Goal: Check status: Check status

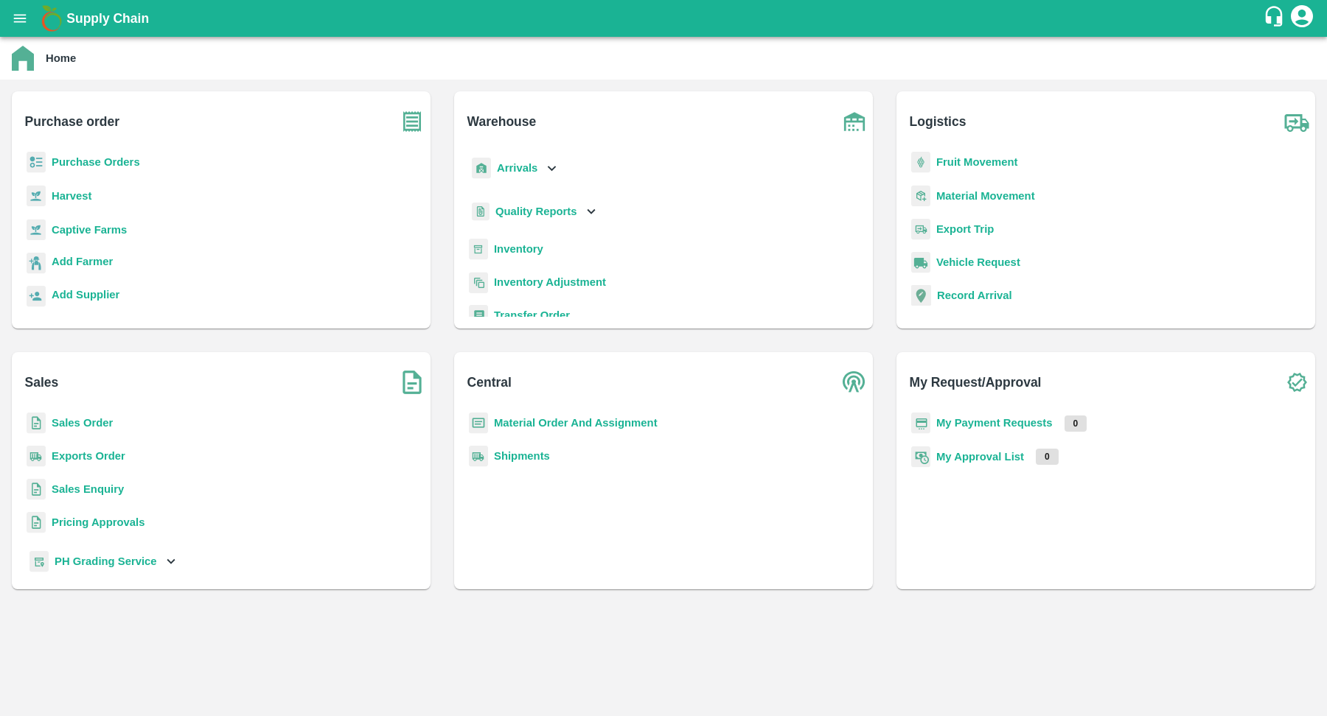
click at [1214, 716] on div at bounding box center [663, 716] width 1327 height 0
click at [118, 158] on b "Purchase Orders" at bounding box center [96, 162] width 88 height 12
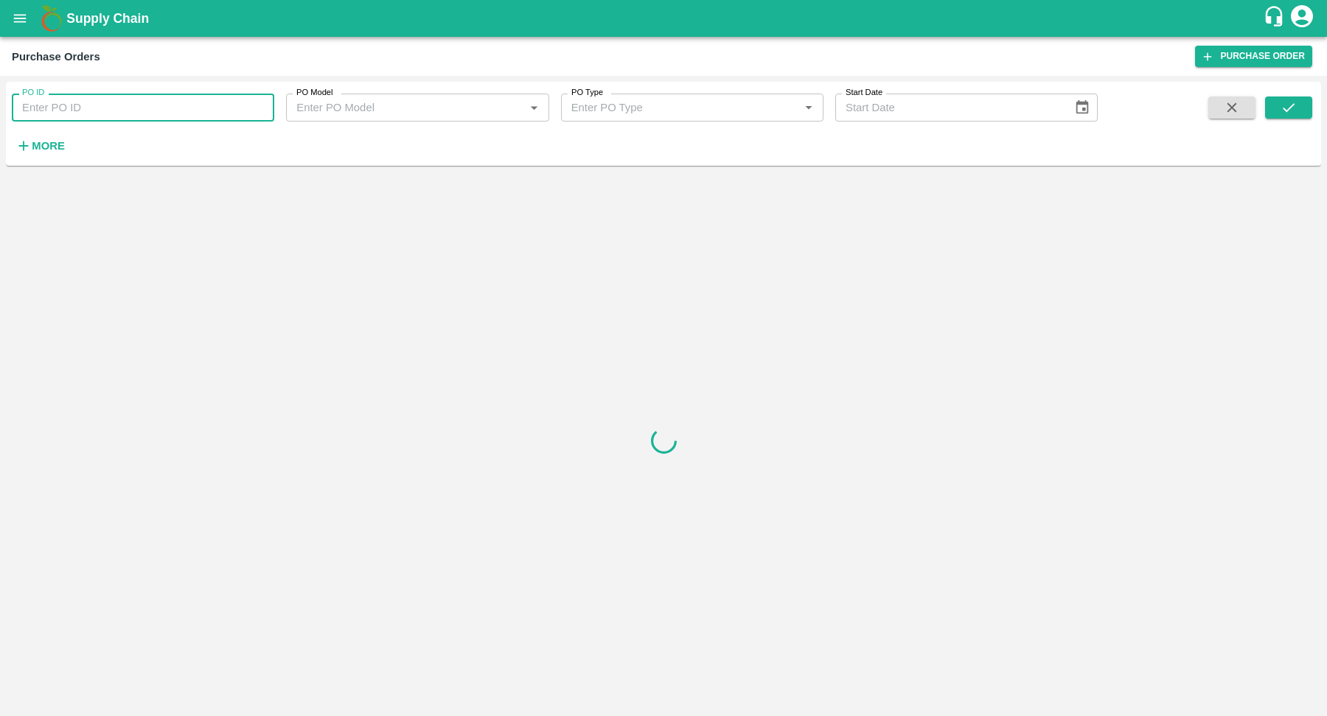
click at [134, 116] on input "PO ID" at bounding box center [143, 108] width 262 height 28
paste input "151903.0"
click at [1283, 106] on icon "submit" at bounding box center [1288, 108] width 16 height 16
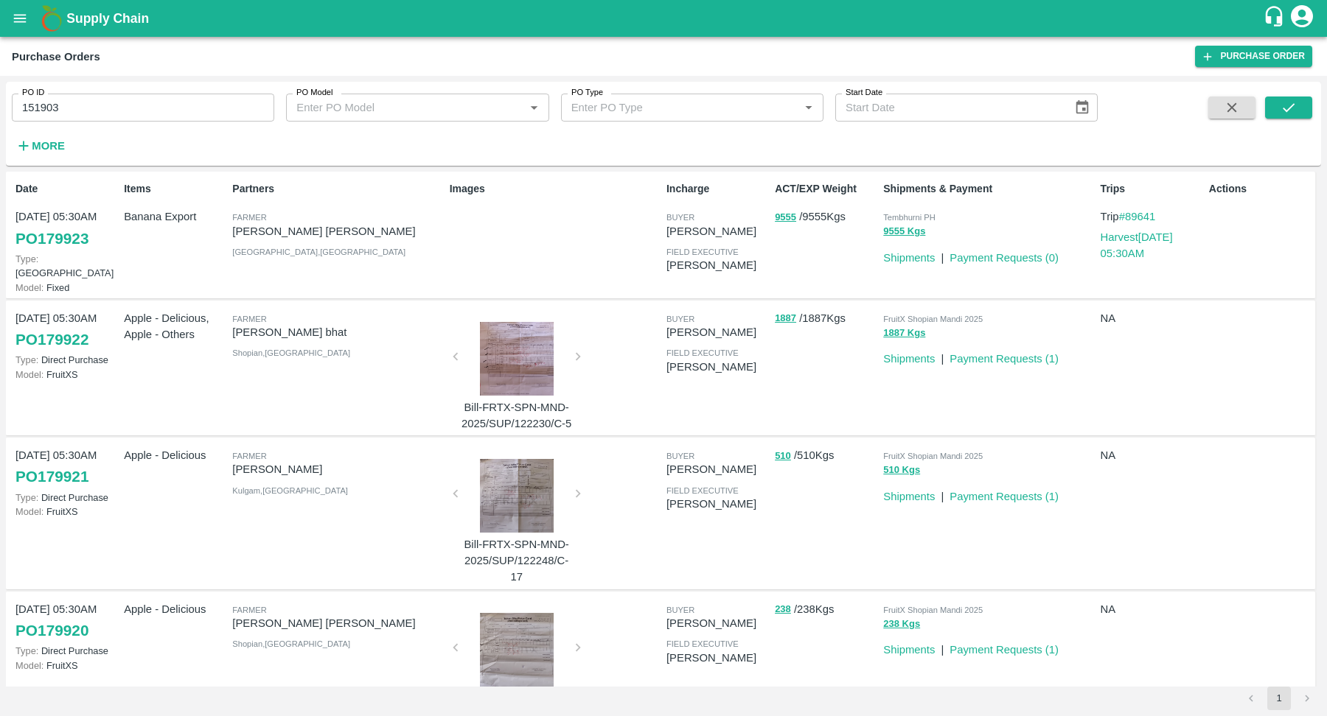
click at [1313, 105] on div "PO ID 151903 PO ID PO Model PO Model   * PO Type PO Type   * Start Date Start D…" at bounding box center [663, 124] width 1315 height 72
click at [1285, 106] on icon "submit" at bounding box center [1288, 108] width 16 height 16
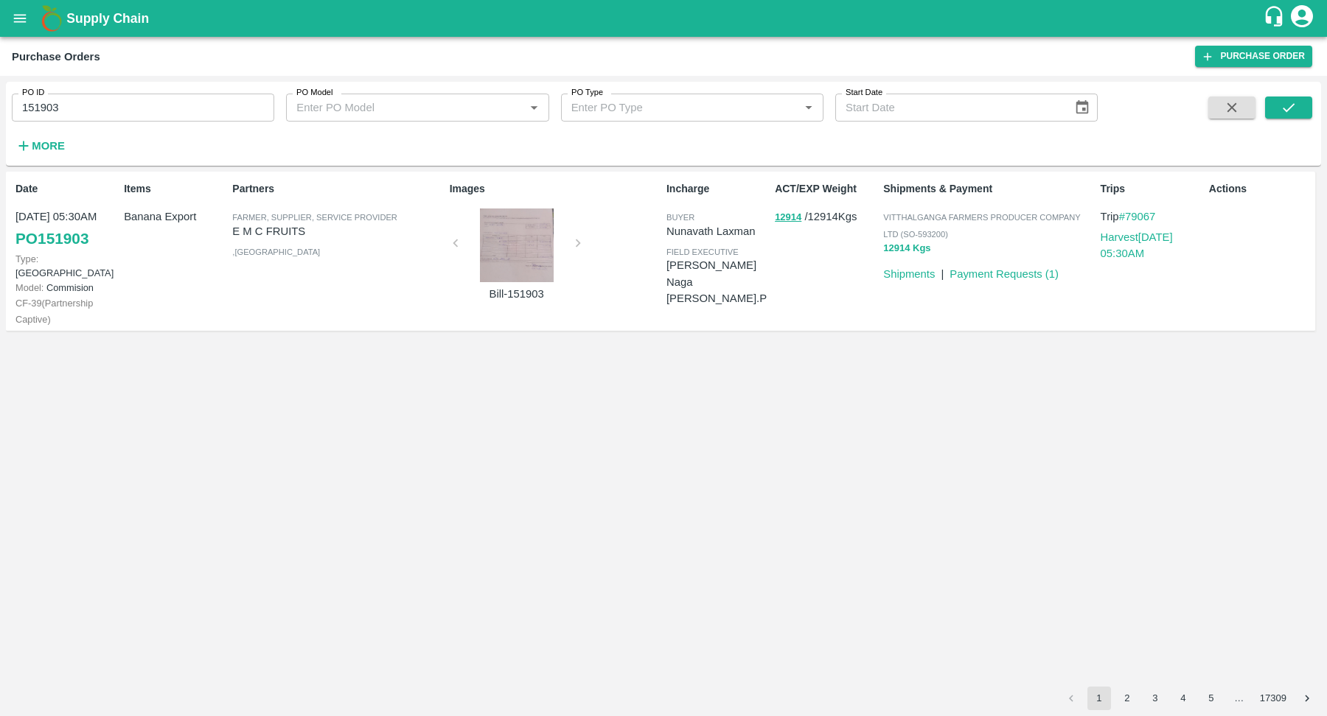
click at [925, 251] on button "12914 Kgs" at bounding box center [906, 248] width 47 height 17
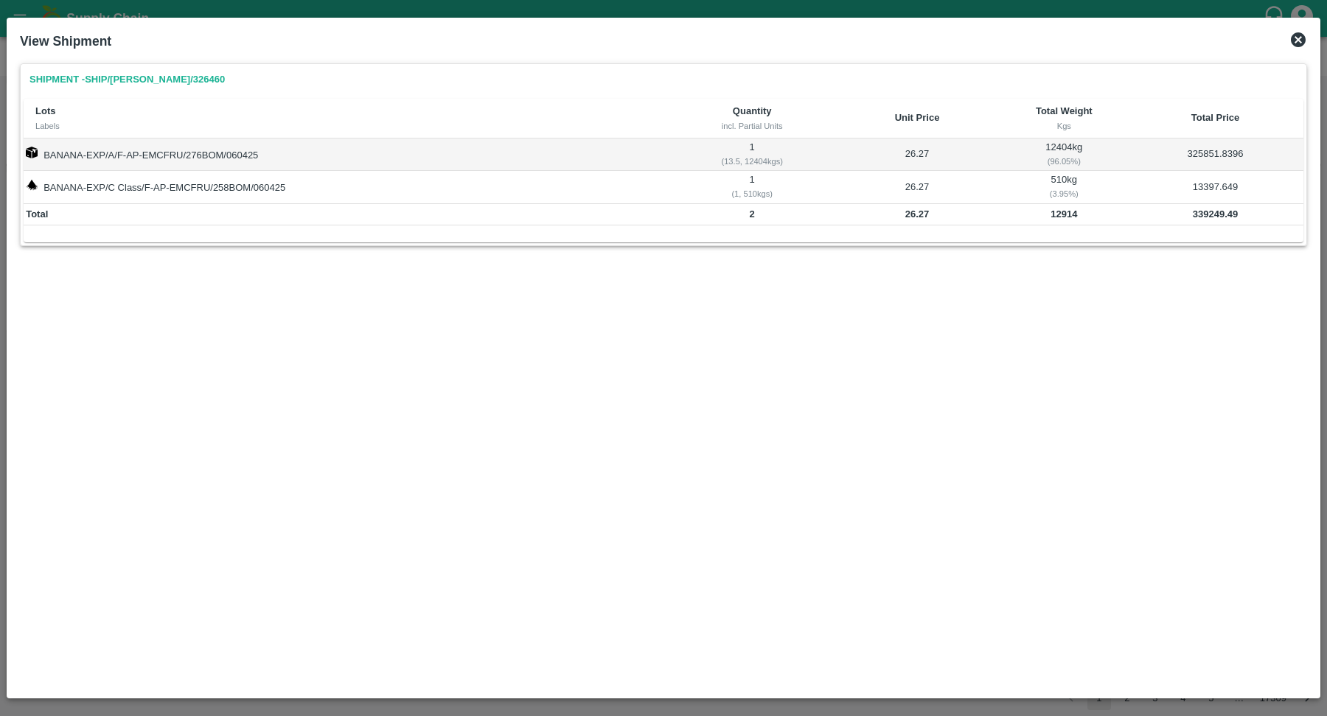
click at [1300, 36] on icon at bounding box center [1298, 40] width 18 height 18
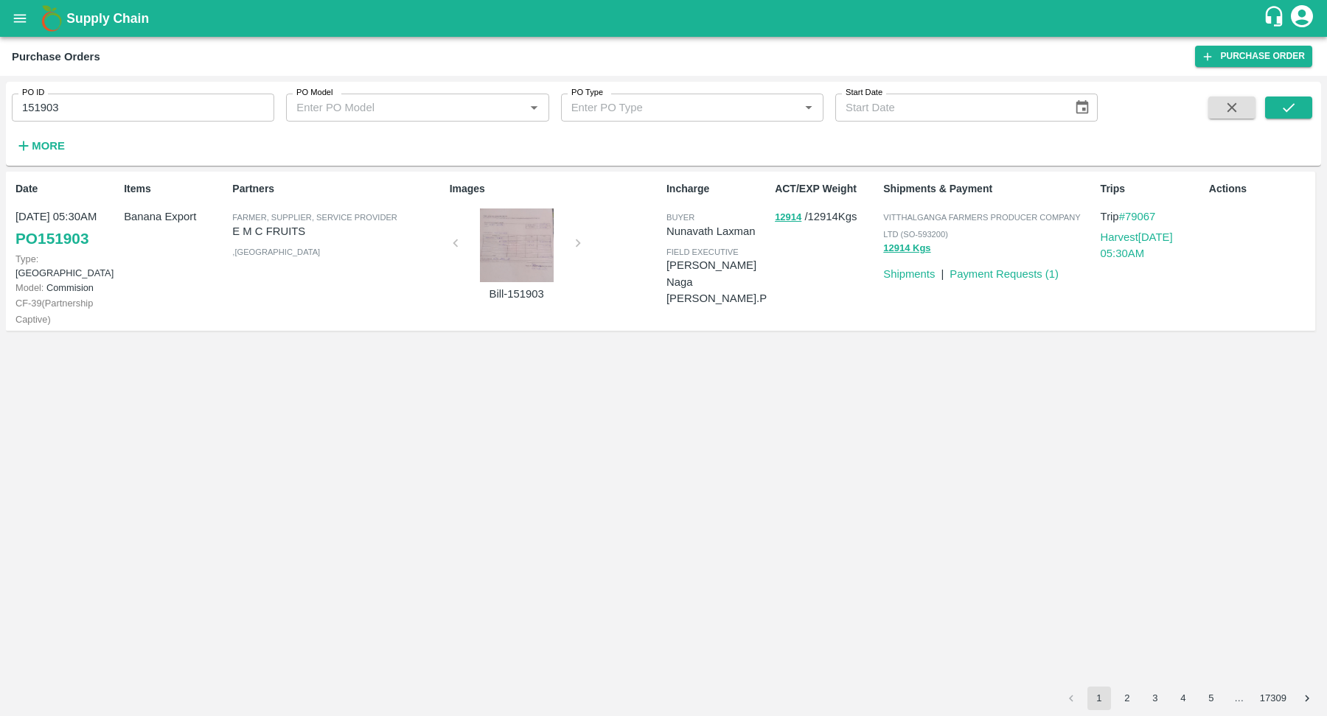
click at [112, 111] on input "151903" at bounding box center [143, 108] width 262 height 28
paste input "text"
type input "152666"
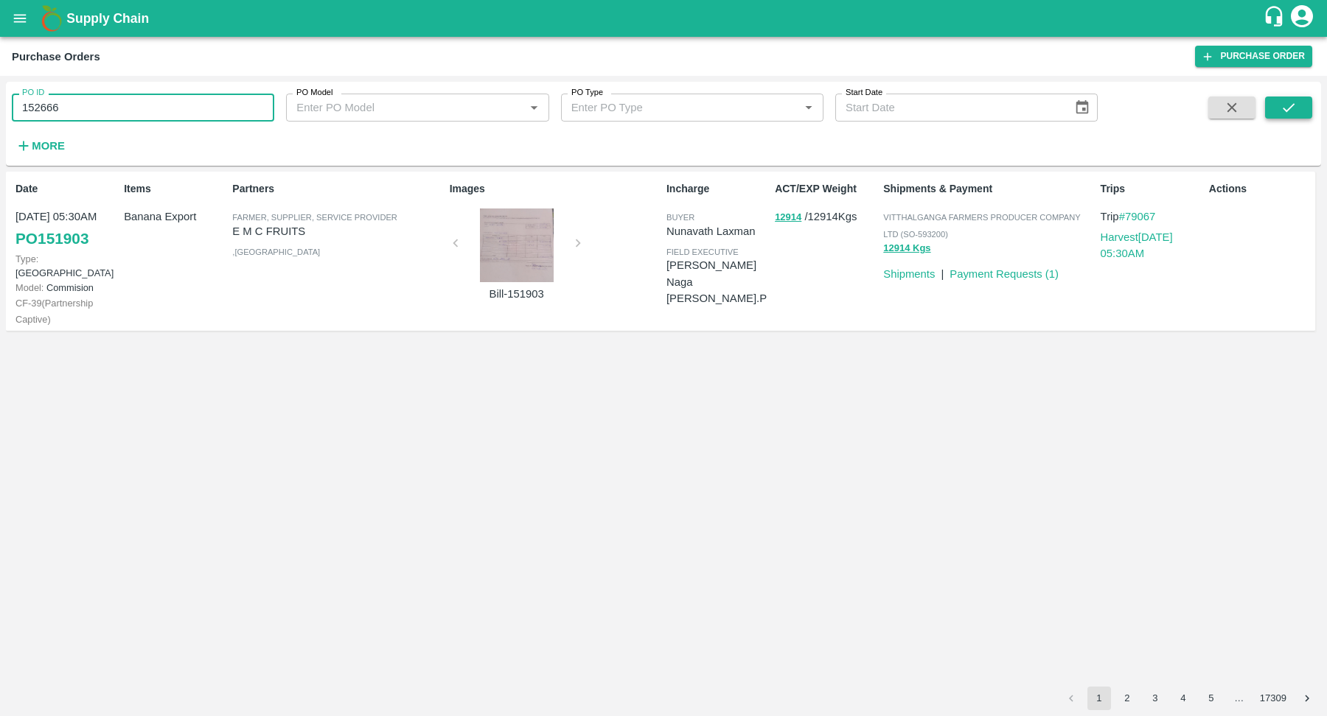
click at [1290, 112] on icon "submit" at bounding box center [1288, 108] width 16 height 16
